Goal: Download file/media

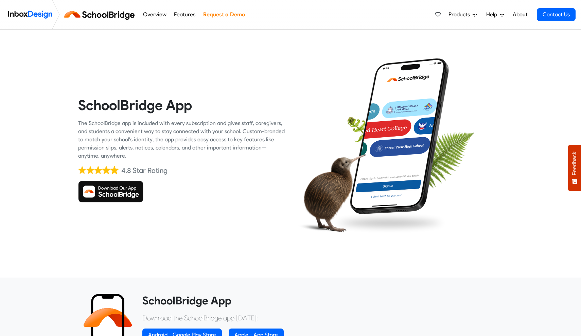
click at [121, 196] on img at bounding box center [110, 192] width 65 height 22
click at [122, 193] on img at bounding box center [110, 192] width 65 height 22
click at [328, 139] on div at bounding box center [399, 149] width 207 height 207
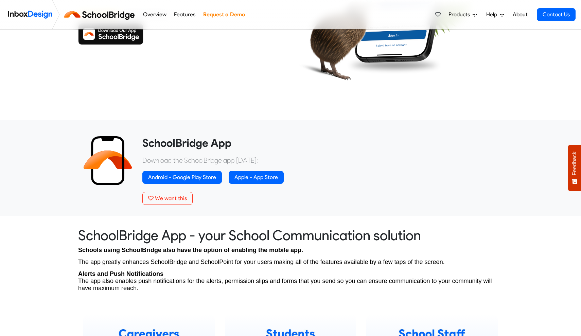
scroll to position [158, 0]
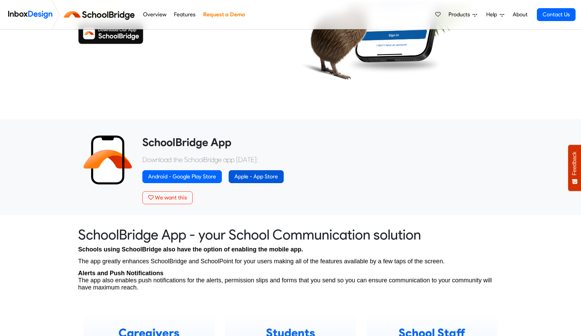
click at [249, 177] on link "Apple - App Store" at bounding box center [256, 176] width 55 height 13
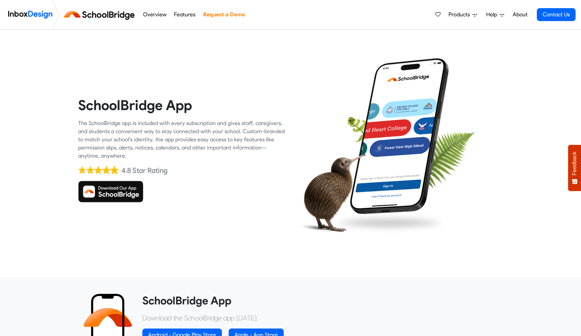
scroll to position [0, 0]
